Goal: Contribute content

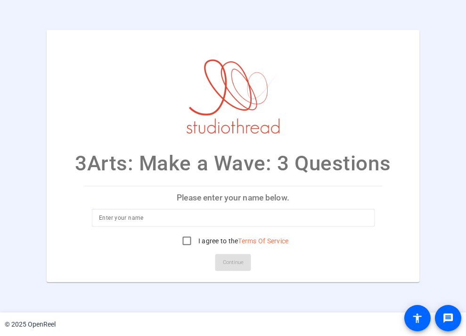
click at [194, 220] on input at bounding box center [233, 217] width 268 height 11
type input "[PERSON_NAME]"
click at [184, 240] on input "I agree to the Terms Of Service" at bounding box center [186, 241] width 19 height 19
checkbox input "true"
click at [239, 268] on span "Continue" at bounding box center [233, 263] width 21 height 14
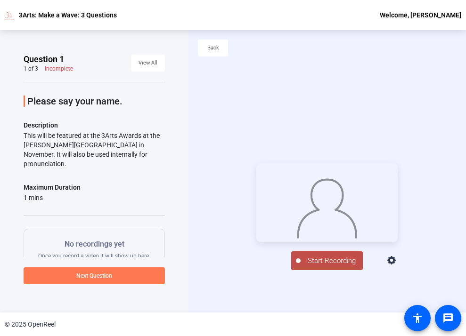
click at [118, 277] on span at bounding box center [94, 276] width 141 height 23
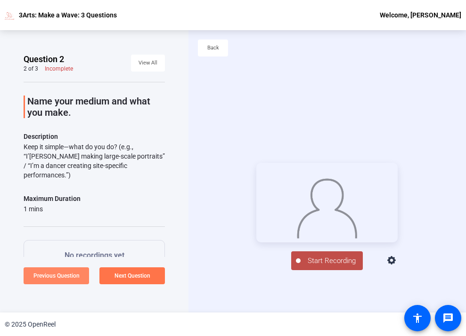
click at [65, 278] on span "Previous Question" at bounding box center [56, 276] width 46 height 7
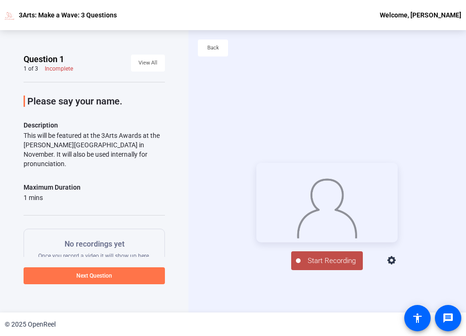
click at [326, 266] on span "Start Recording" at bounding box center [331, 261] width 62 height 11
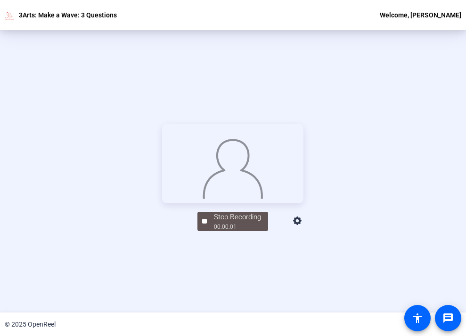
scroll to position [100, 0]
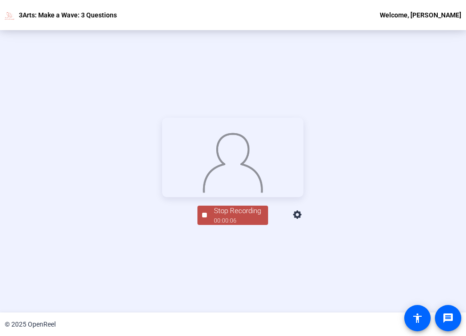
click at [204, 225] on button "Stop Recording 00:00:06" at bounding box center [232, 215] width 71 height 19
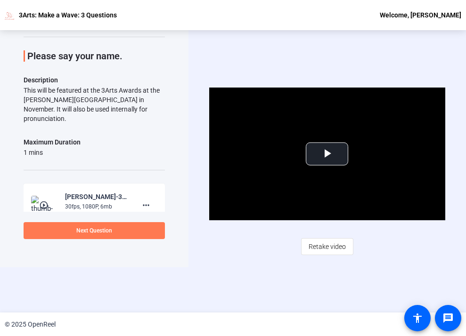
click at [138, 232] on span at bounding box center [94, 230] width 141 height 23
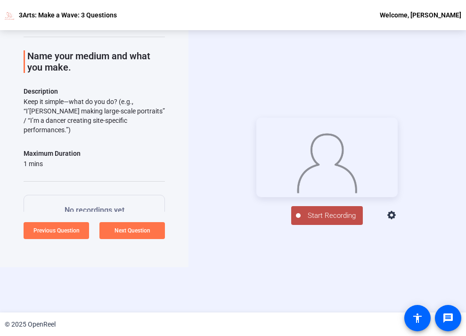
click at [328, 221] on span "Start Recording" at bounding box center [331, 215] width 62 height 11
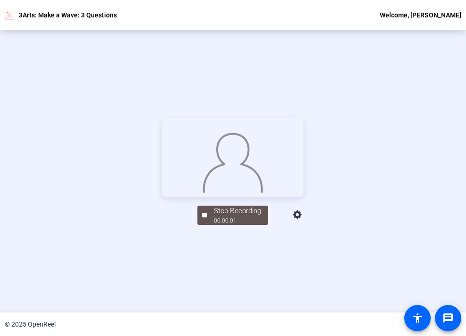
scroll to position [106, 0]
click at [242, 226] on div "00:00:06" at bounding box center [237, 221] width 47 height 8
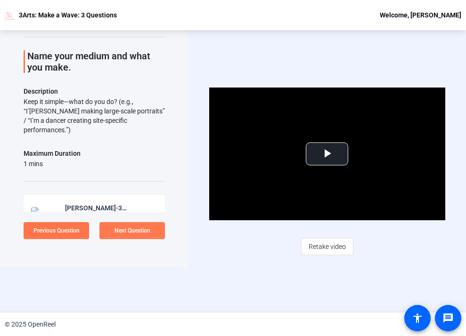
click at [129, 230] on span "Next Question" at bounding box center [132, 230] width 36 height 7
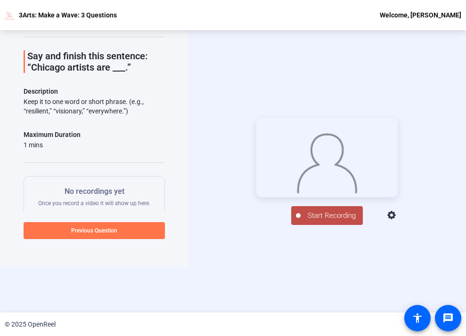
click at [314, 221] on span "Start Recording" at bounding box center [331, 215] width 62 height 11
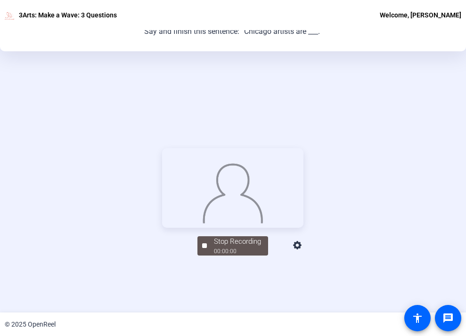
scroll to position [81, 0]
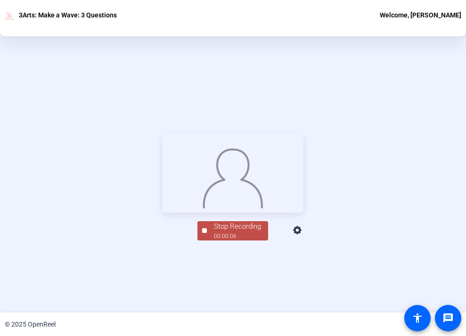
click at [261, 241] on span "Stop Recording 00:00:06" at bounding box center [237, 230] width 61 height 19
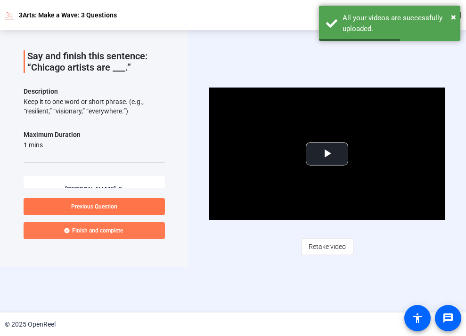
click at [105, 232] on span "Finish and complete" at bounding box center [97, 231] width 51 height 8
